Goal: Find contact information: Find contact information

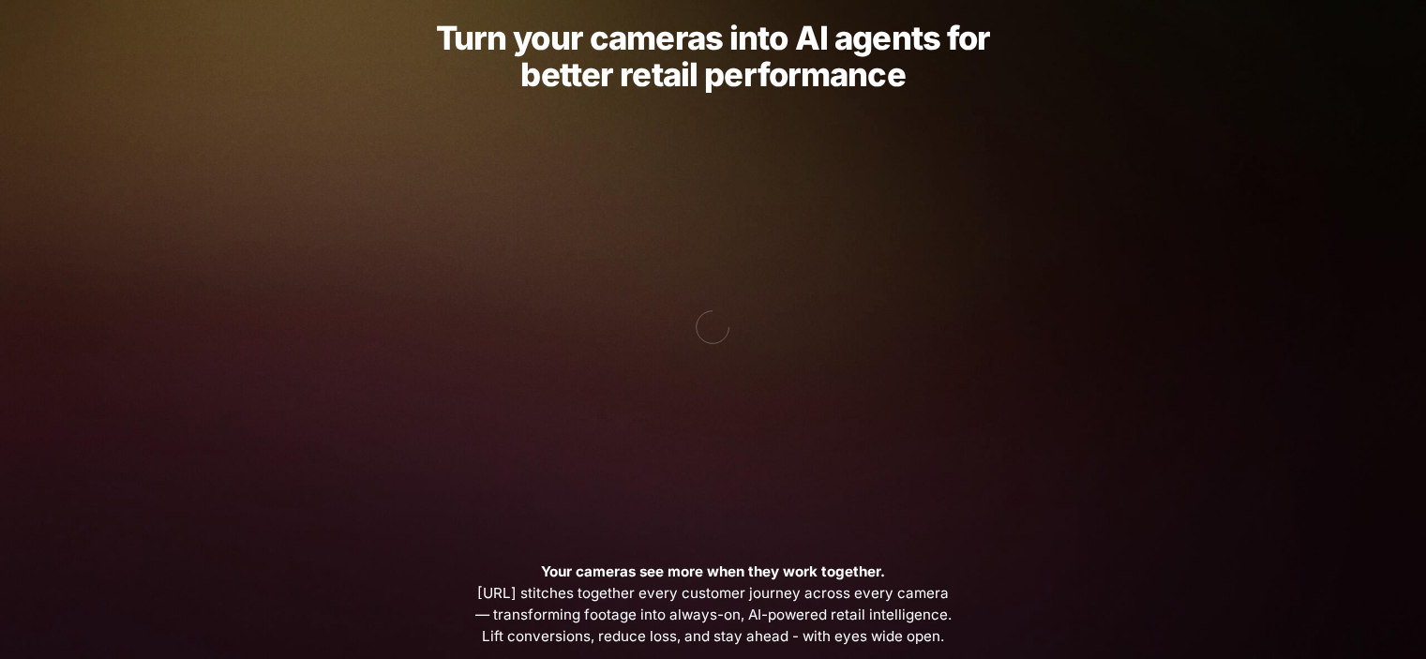
scroll to position [375, 0]
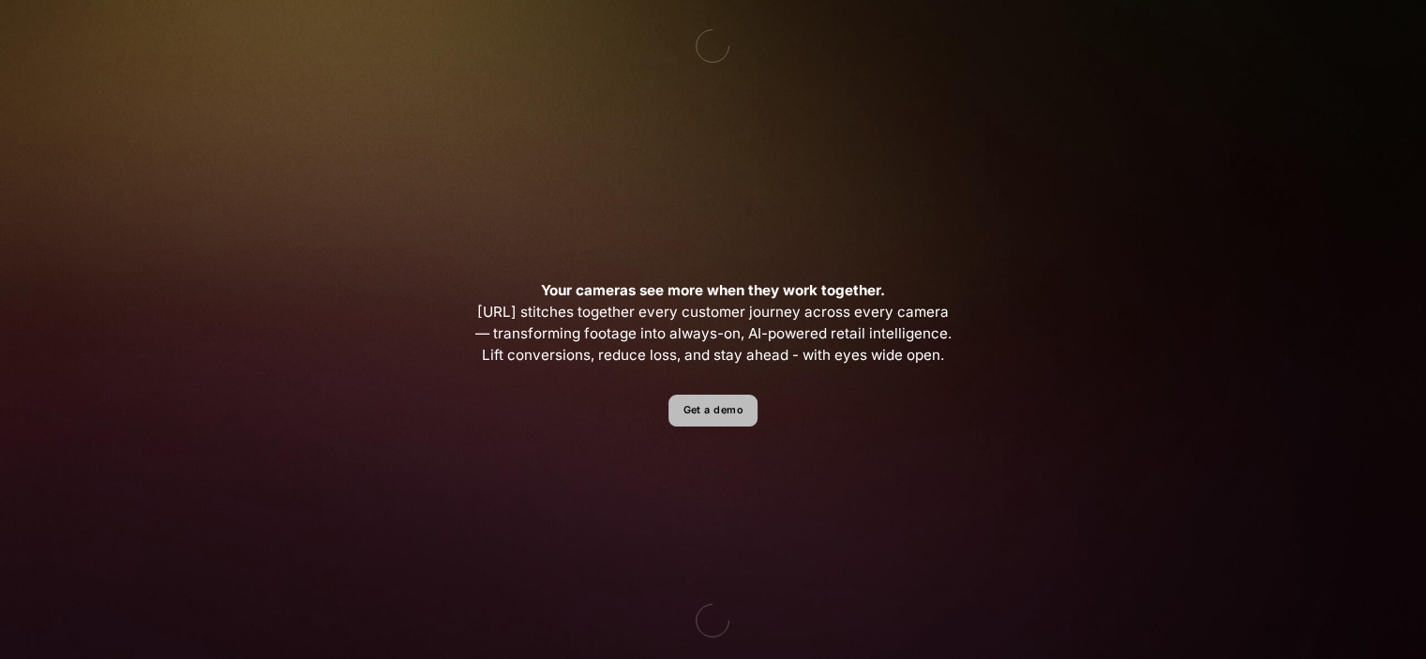
click at [693, 412] on link "Get a demo" at bounding box center [713, 411] width 89 height 33
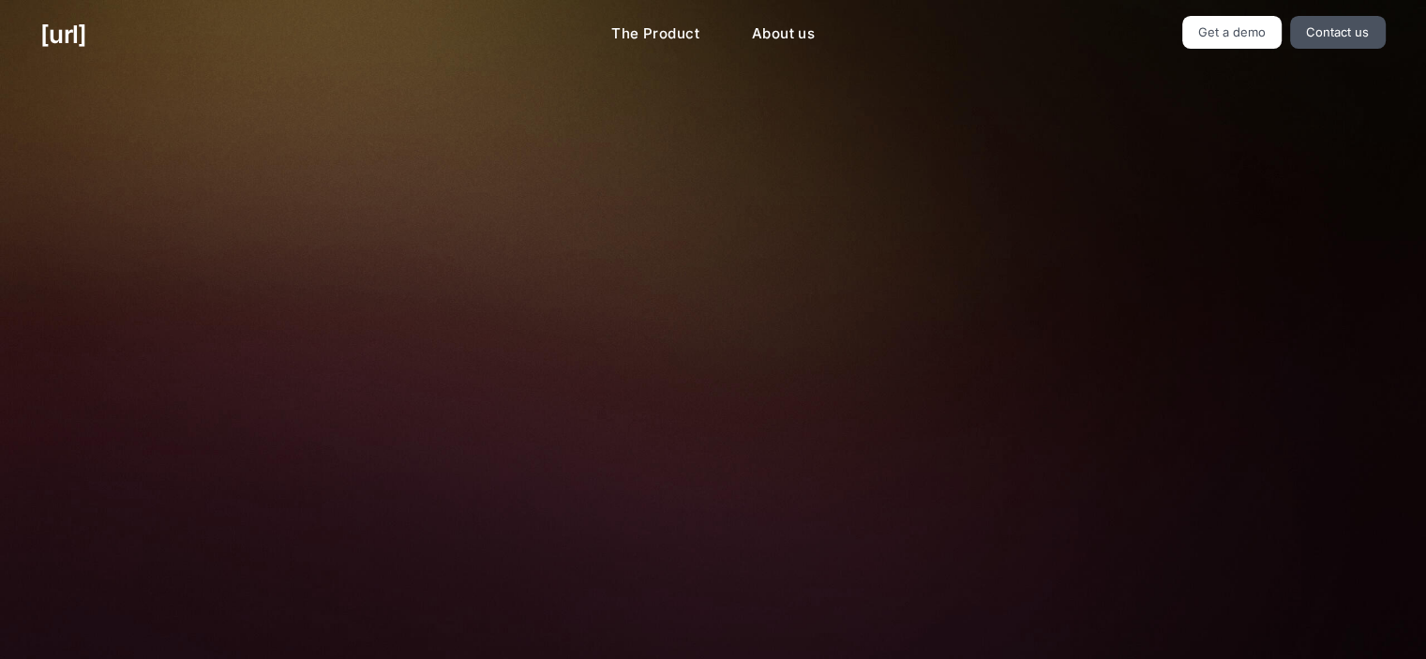
scroll to position [484, 0]
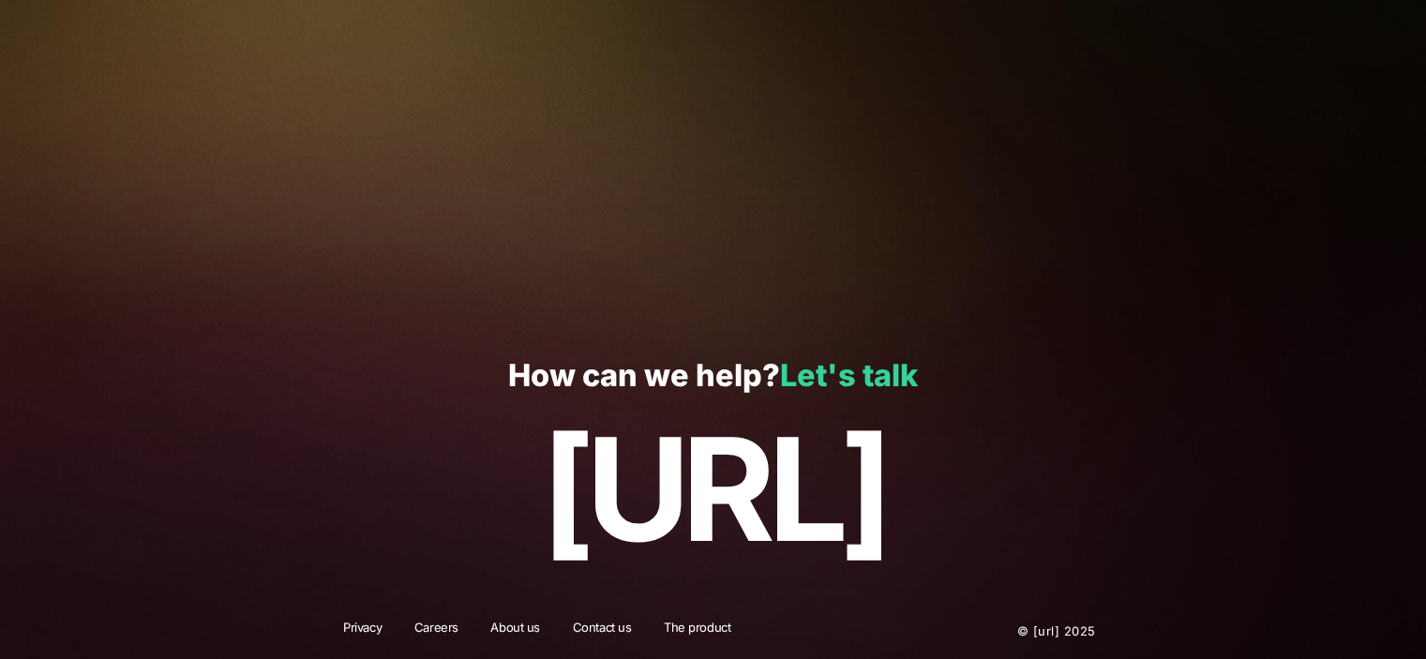
click at [824, 384] on link "Let's talk" at bounding box center [849, 375] width 138 height 37
click at [824, 380] on link "Let's talk" at bounding box center [849, 375] width 138 height 37
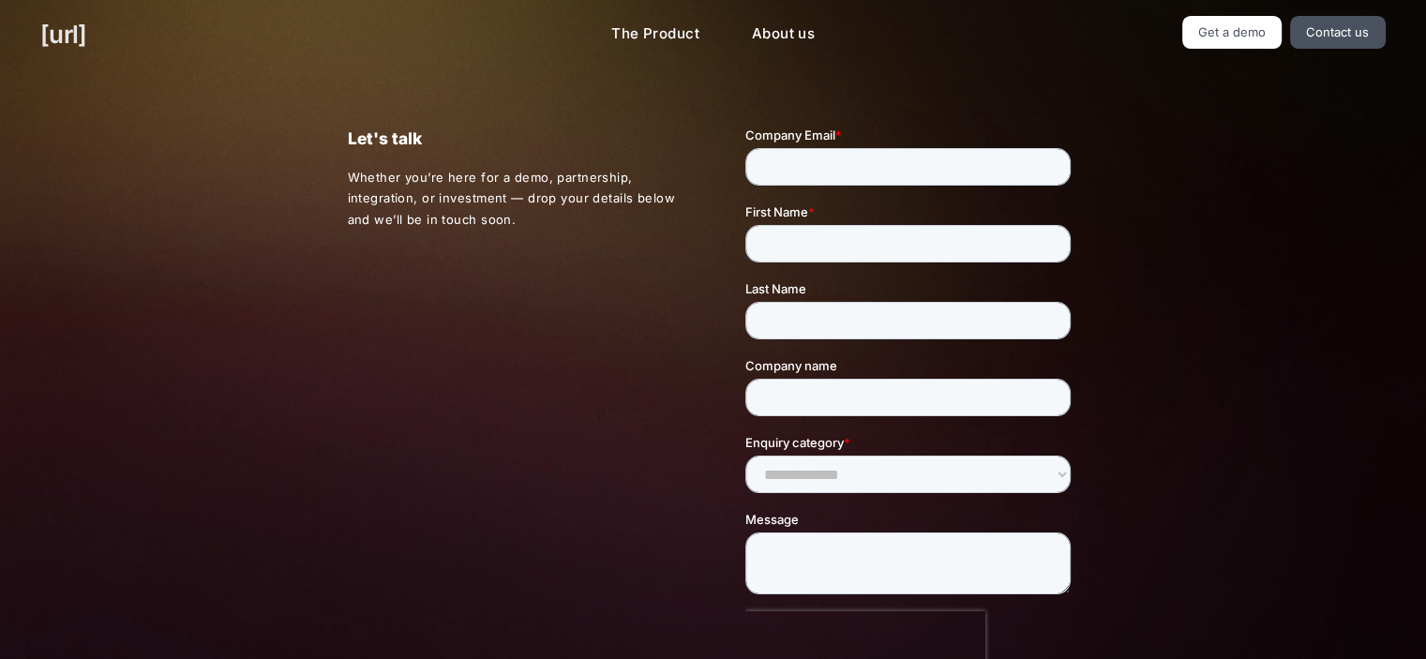
click at [58, 40] on link "[URL]" at bounding box center [63, 34] width 46 height 37
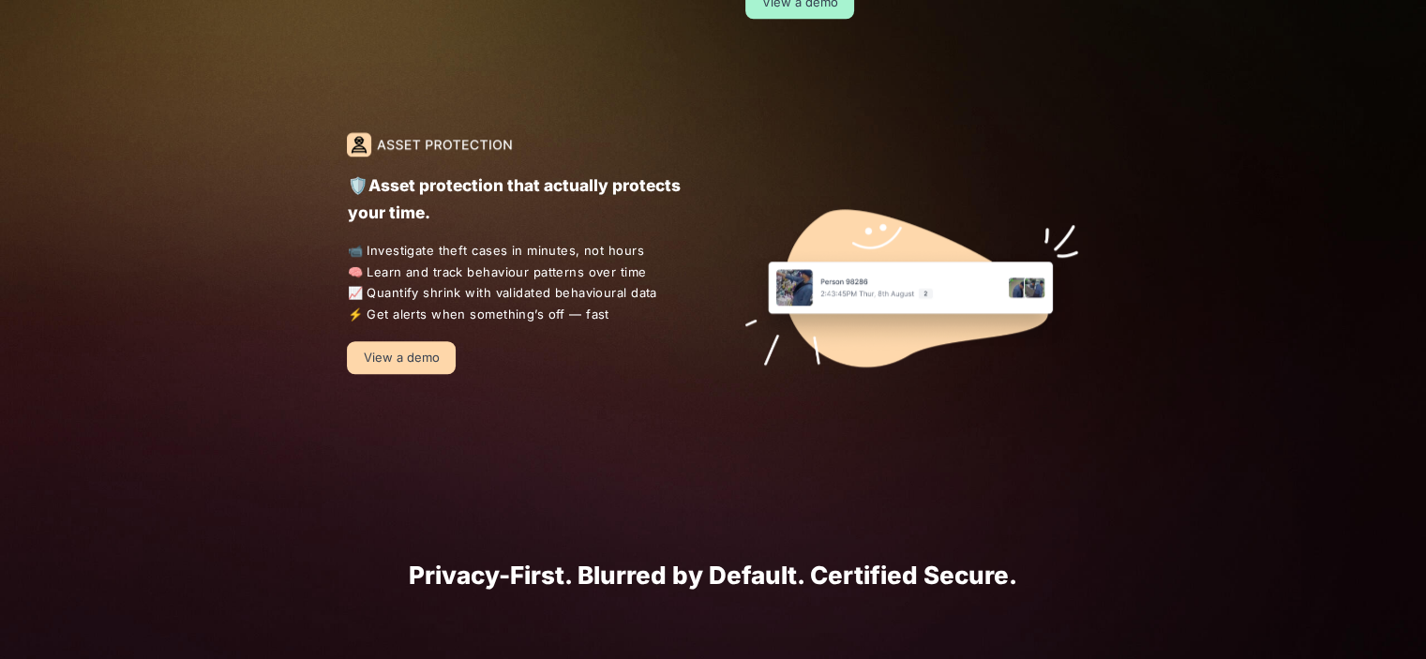
scroll to position [1688, 0]
